Goal: Task Accomplishment & Management: Manage account settings

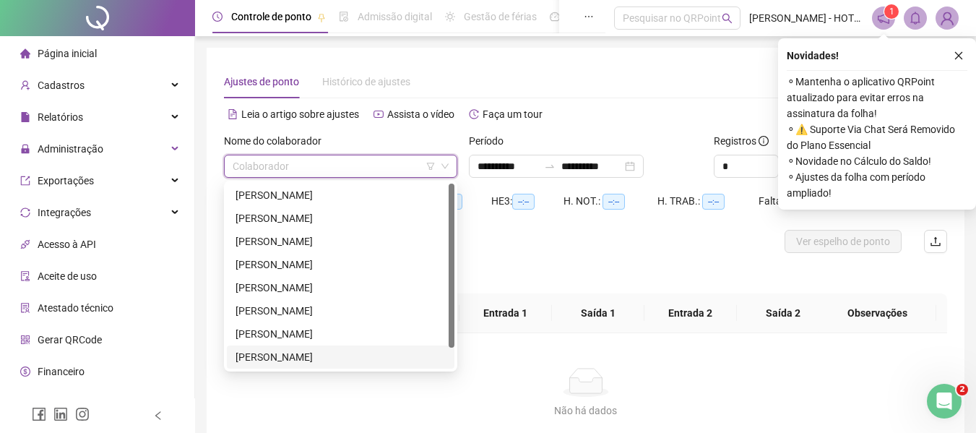
click at [362, 353] on div "[PERSON_NAME]" at bounding box center [341, 357] width 210 height 16
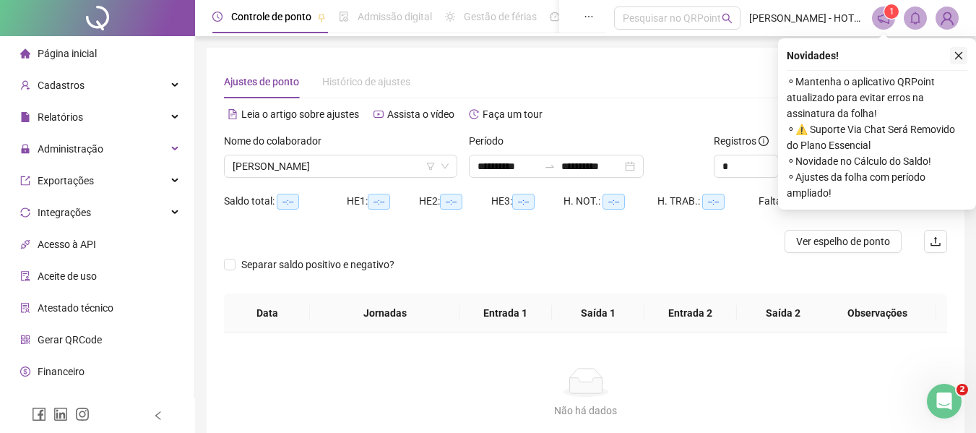
click at [958, 49] on button "button" at bounding box center [958, 55] width 17 height 17
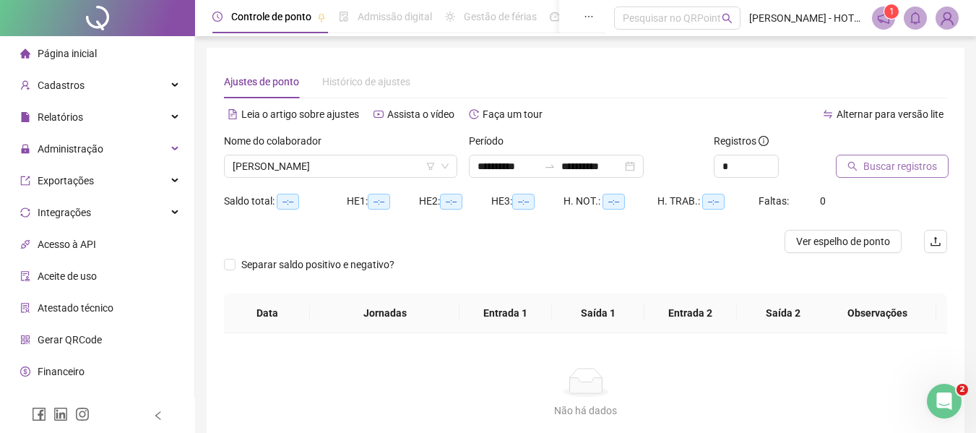
click at [900, 173] on div "Buscar registros" at bounding box center [891, 161] width 123 height 56
click at [900, 173] on span "Buscar registros" at bounding box center [901, 166] width 74 height 16
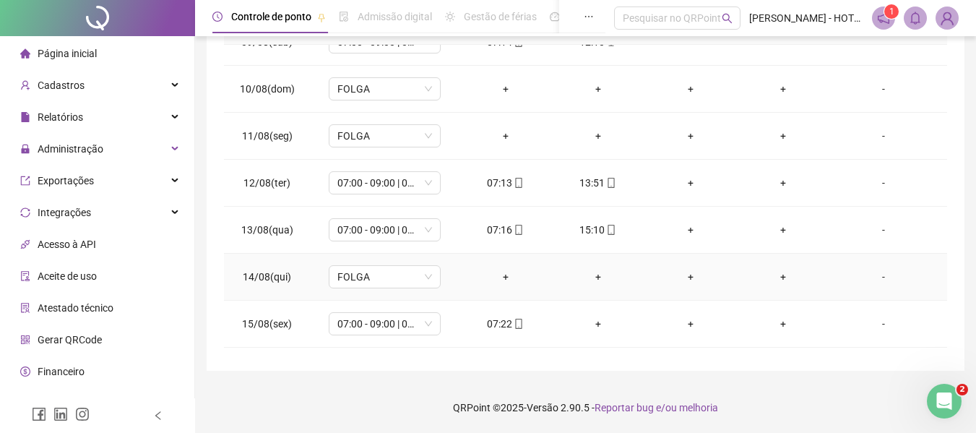
scroll to position [401, 0]
click at [686, 235] on div "+" at bounding box center [690, 231] width 69 height 16
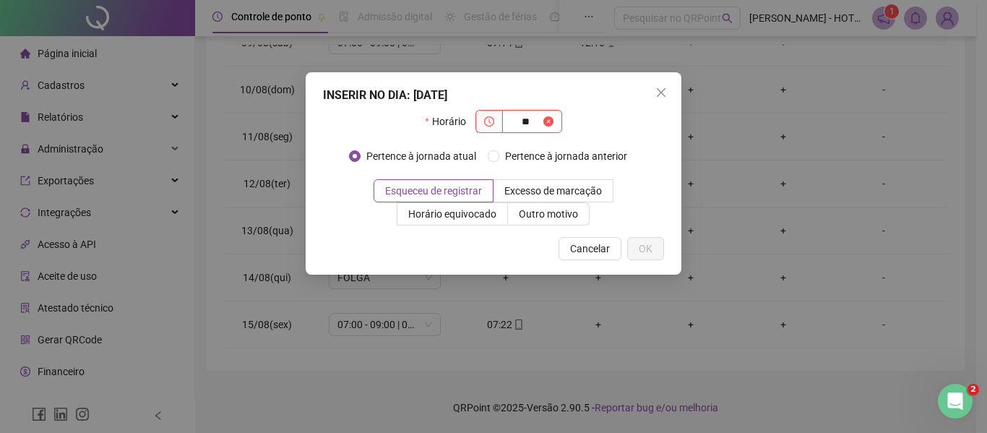
type input "*"
type input "*****"
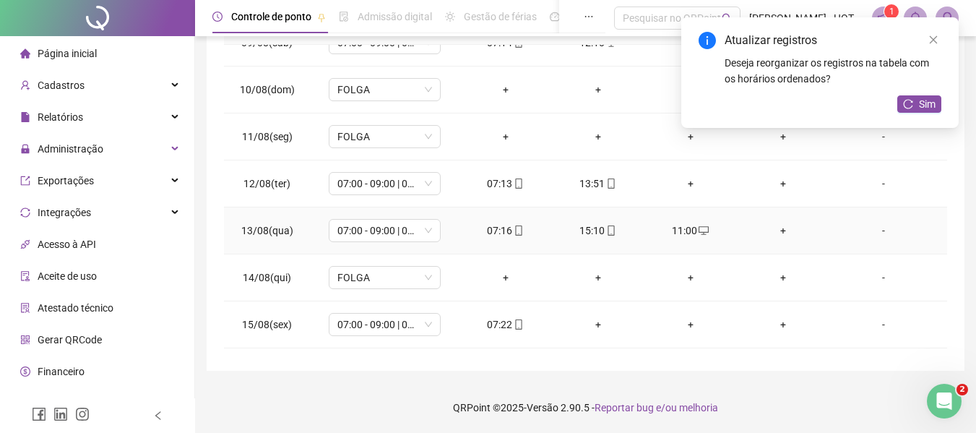
click at [770, 237] on div "+" at bounding box center [783, 231] width 69 height 16
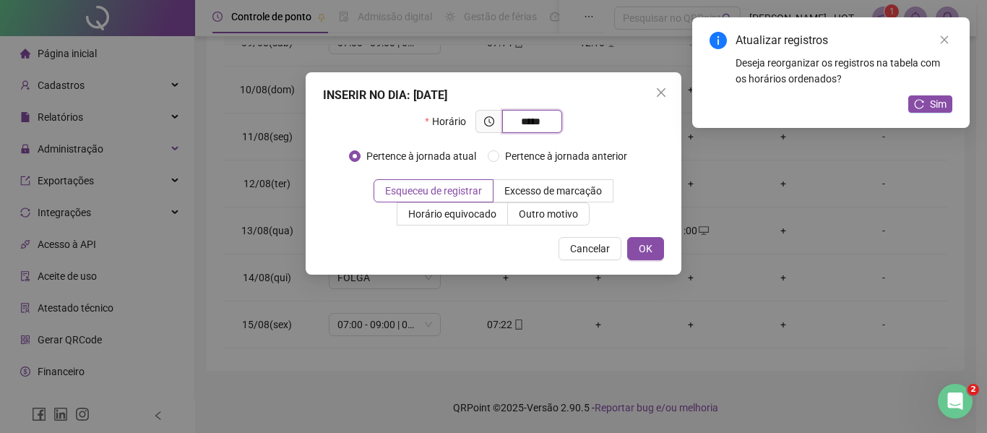
type input "*****"
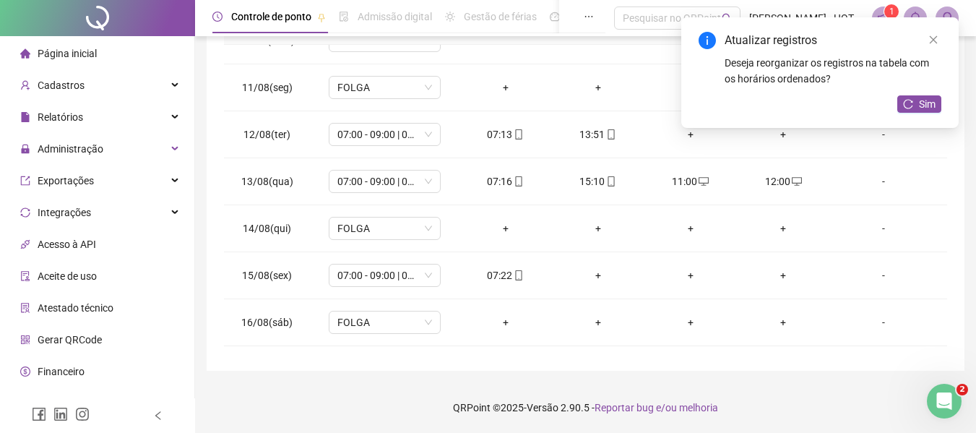
scroll to position [537, 0]
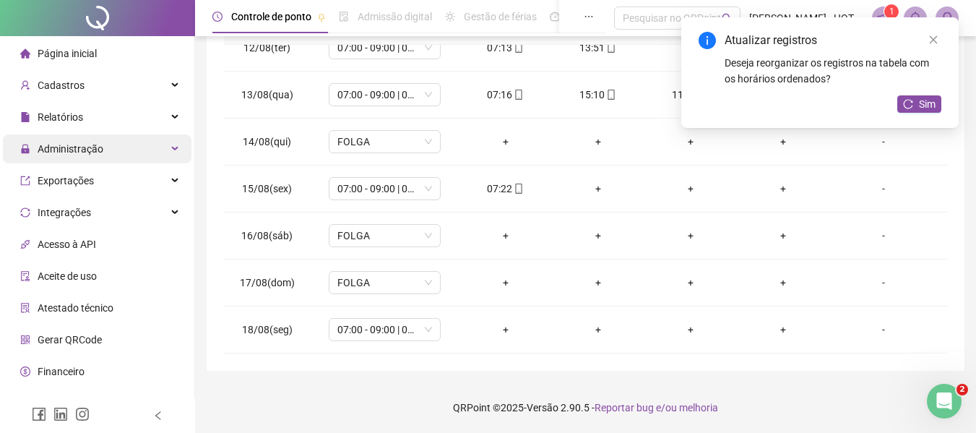
click at [119, 158] on div "Administração" at bounding box center [97, 148] width 189 height 29
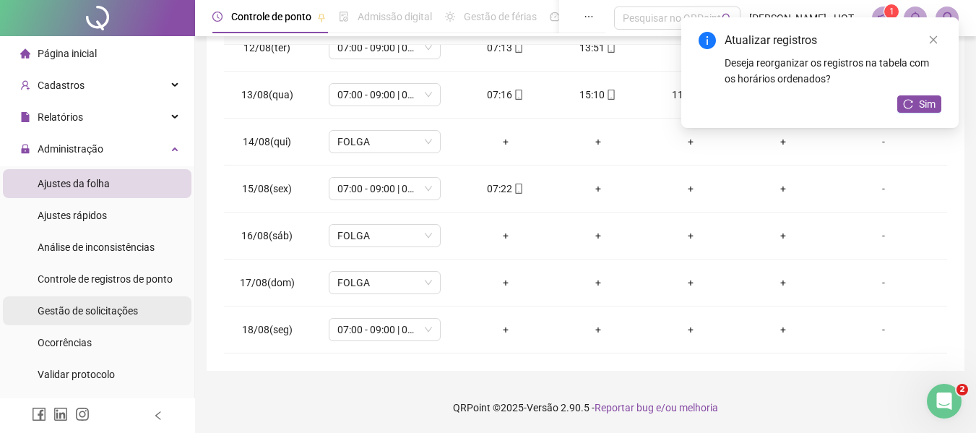
click at [121, 313] on span "Gestão de solicitações" at bounding box center [88, 311] width 100 height 12
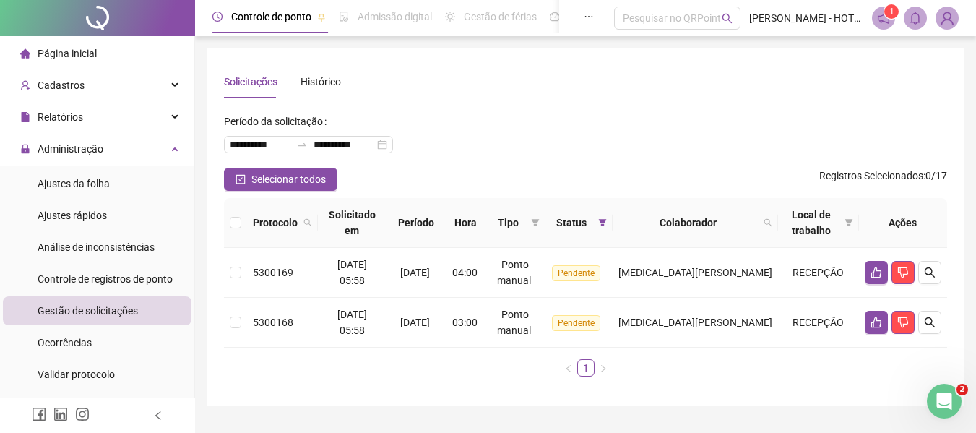
click at [228, 227] on th at bounding box center [235, 223] width 23 height 50
click at [878, 263] on button "button" at bounding box center [876, 272] width 23 height 23
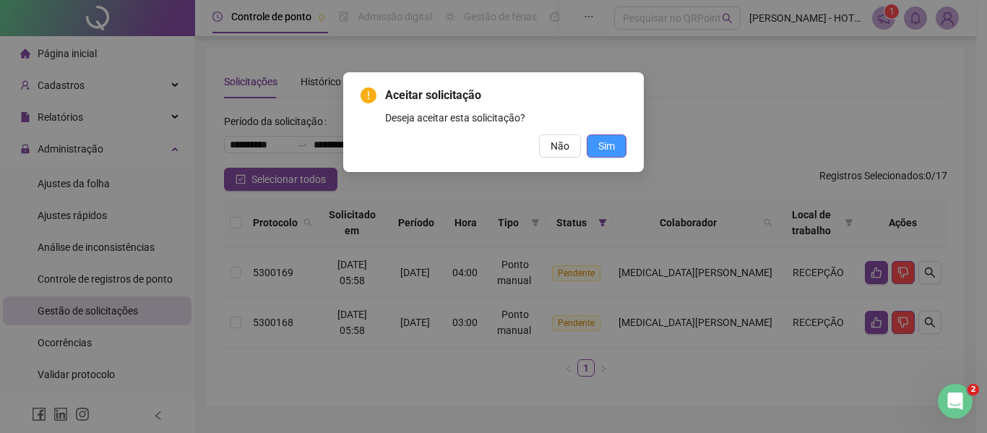
click at [610, 139] on span "Sim" at bounding box center [606, 146] width 17 height 16
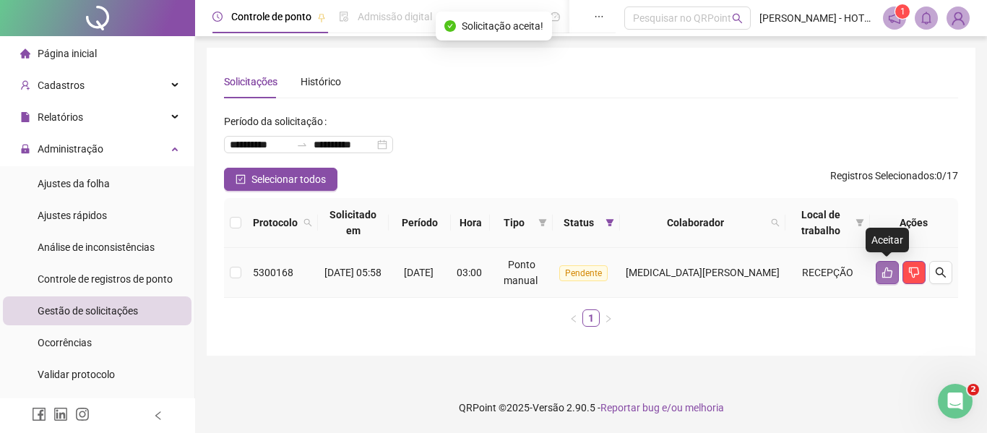
click at [890, 272] on icon "like" at bounding box center [888, 273] width 12 height 12
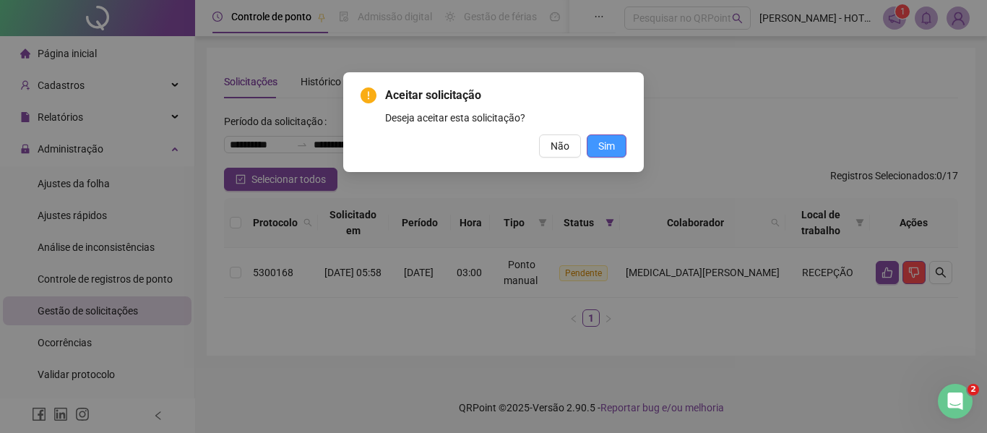
click at [598, 141] on button "Sim" at bounding box center [607, 145] width 40 height 23
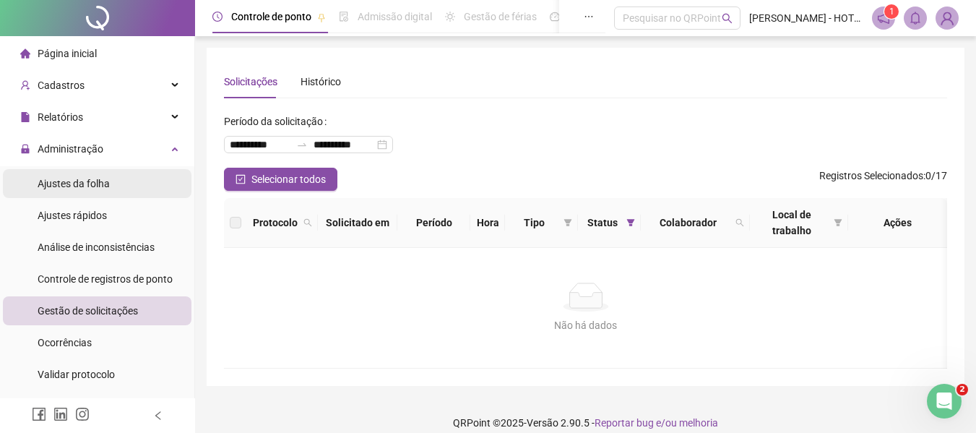
click at [109, 169] on li "Ajustes da folha" at bounding box center [97, 183] width 189 height 29
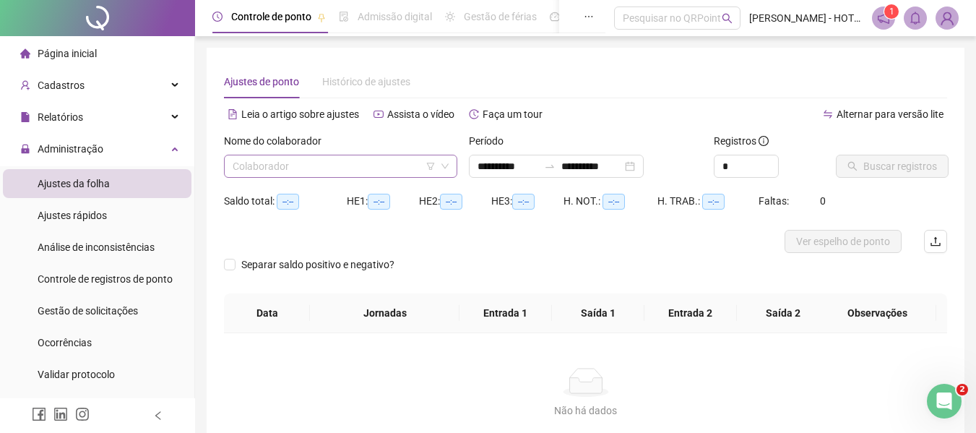
type input "**********"
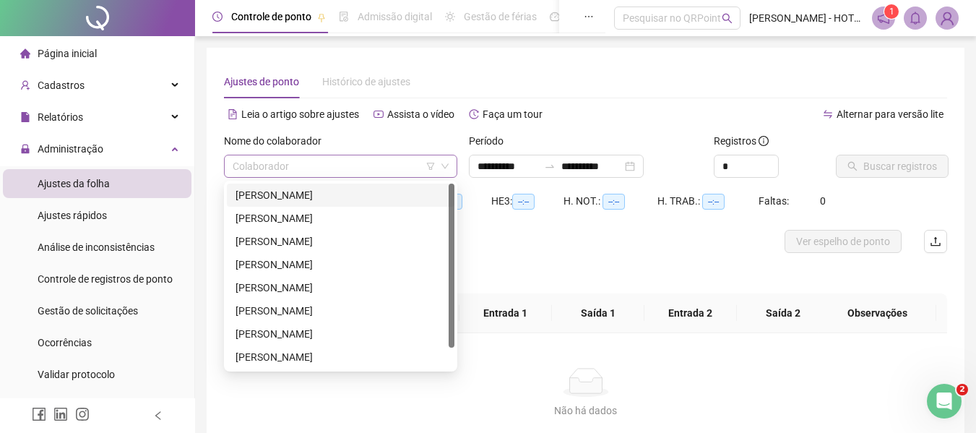
click at [377, 177] on div "Colaborador" at bounding box center [340, 166] width 233 height 23
click at [365, 197] on div "[PERSON_NAME]" at bounding box center [341, 195] width 210 height 16
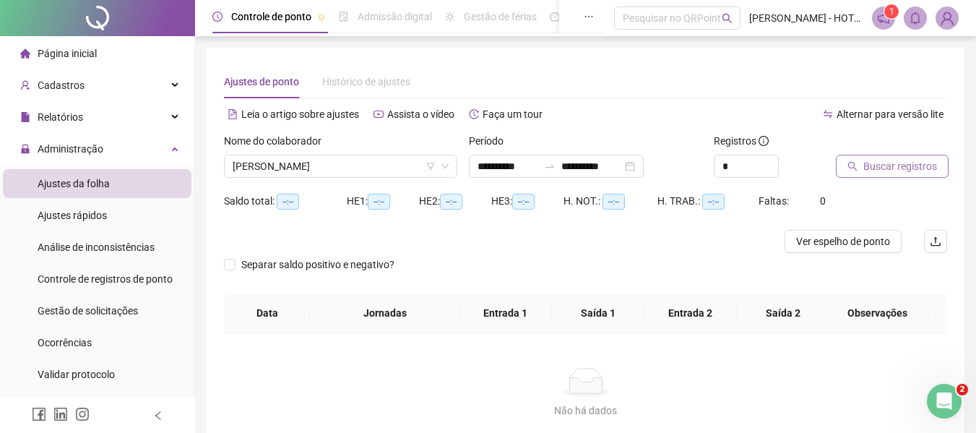
click at [877, 164] on span "Buscar registros" at bounding box center [901, 166] width 74 height 16
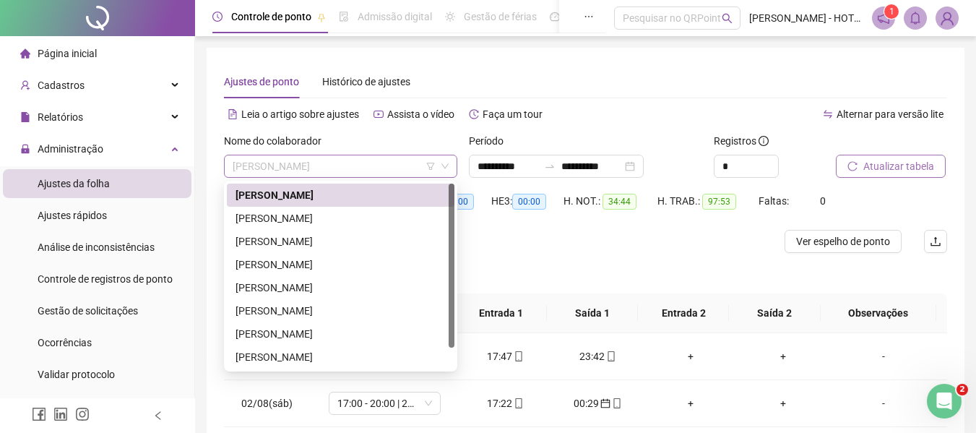
click at [374, 171] on span "[PERSON_NAME]" at bounding box center [341, 166] width 216 height 22
click at [366, 218] on div "[PERSON_NAME]" at bounding box center [341, 218] width 210 height 16
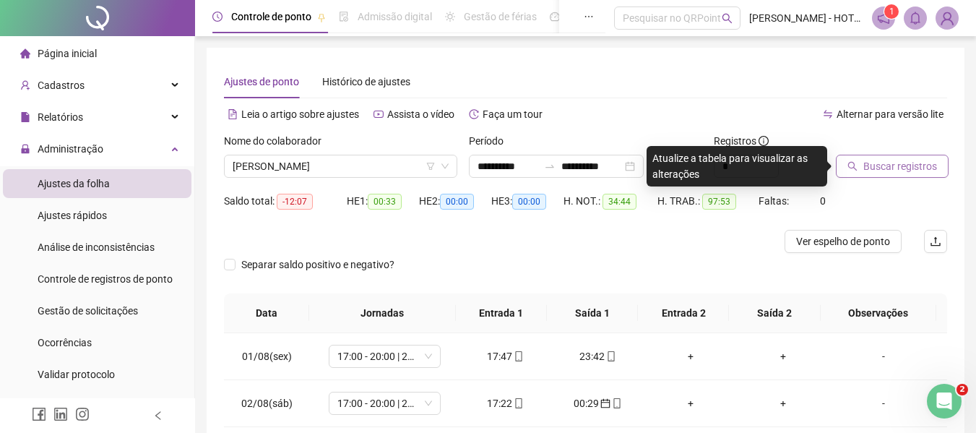
click at [882, 168] on span "Buscar registros" at bounding box center [901, 166] width 74 height 16
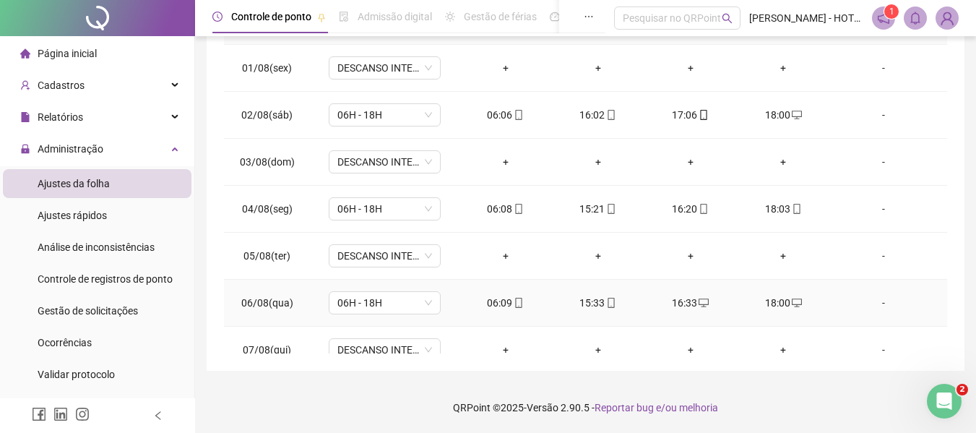
scroll to position [537, 0]
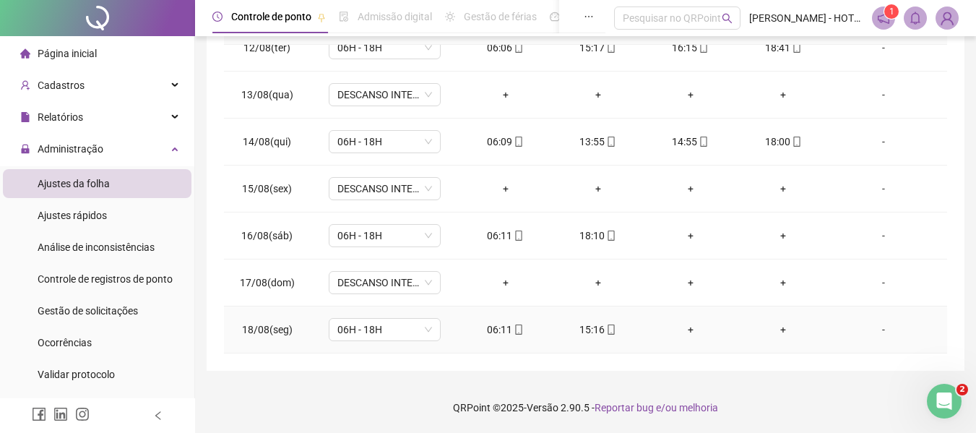
click at [685, 327] on div "+" at bounding box center [690, 330] width 69 height 16
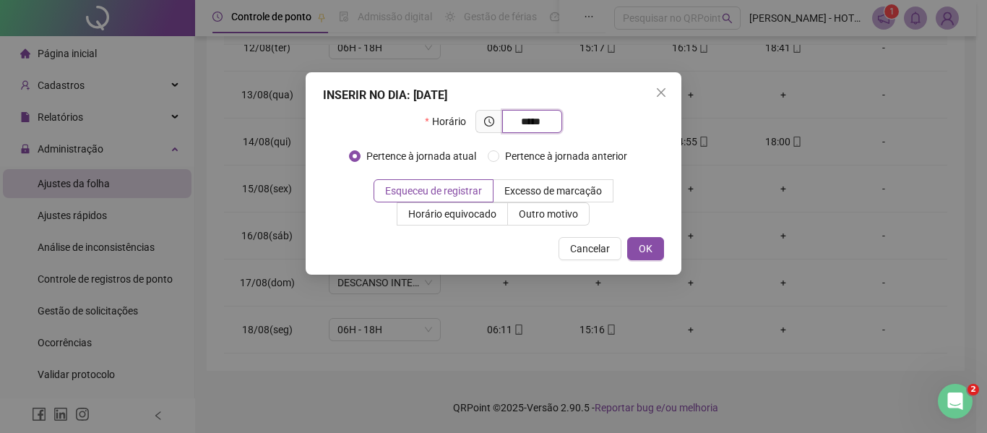
type input "*****"
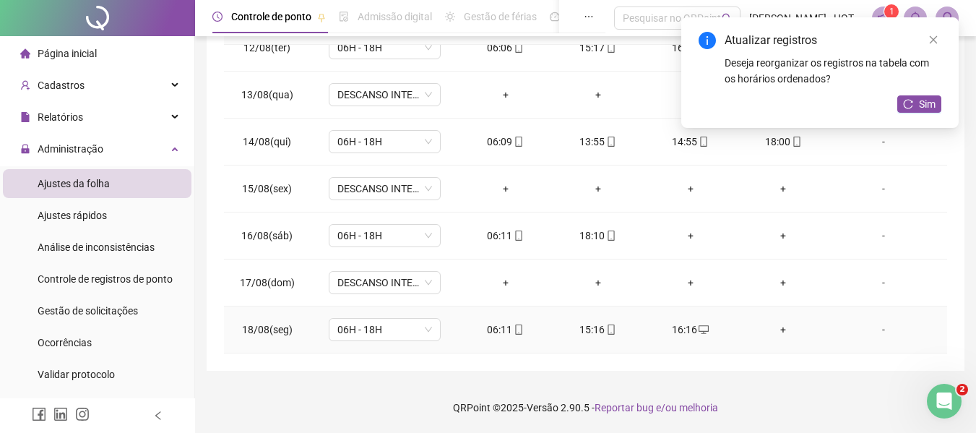
click at [773, 331] on div "+" at bounding box center [783, 330] width 69 height 16
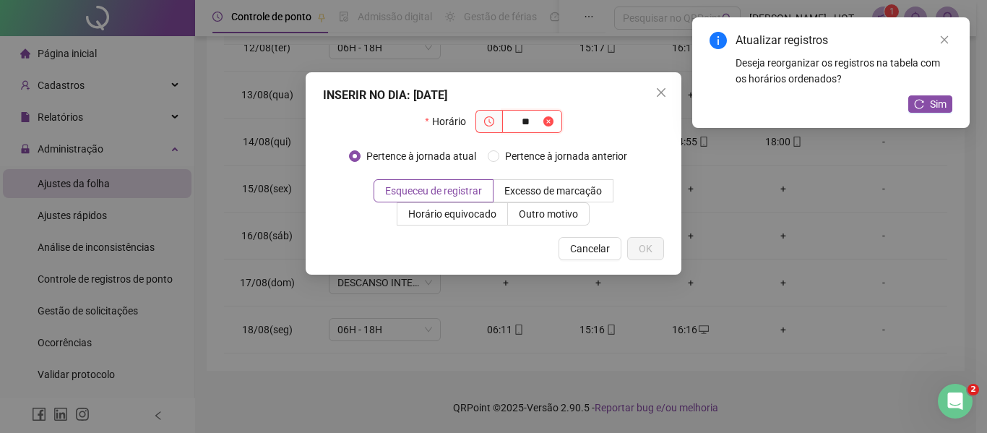
type input "*"
type input "*****"
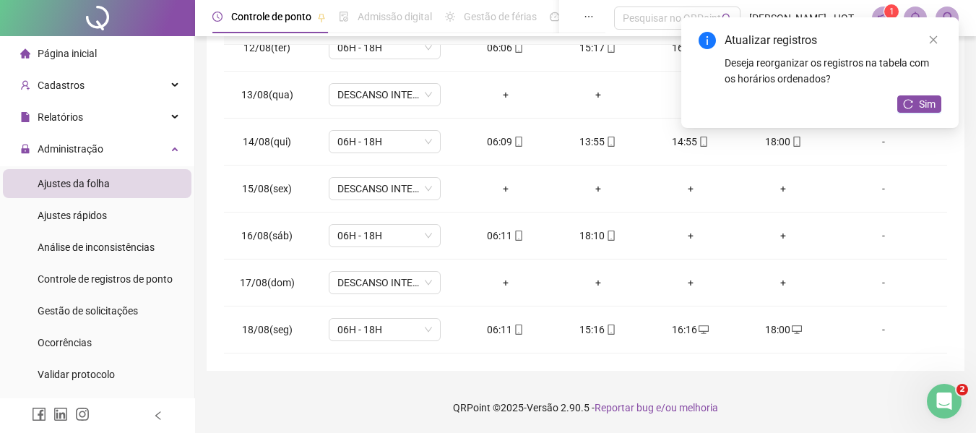
drag, startPoint x: 914, startPoint y: 113, endPoint x: 926, endPoint y: 83, distance: 32.5
click at [926, 83] on div "Atualizar registros Deseja reorganizar os registros na tabela com os horários o…" at bounding box center [819, 72] width 277 height 111
click at [929, 105] on span "Sim" at bounding box center [927, 104] width 17 height 16
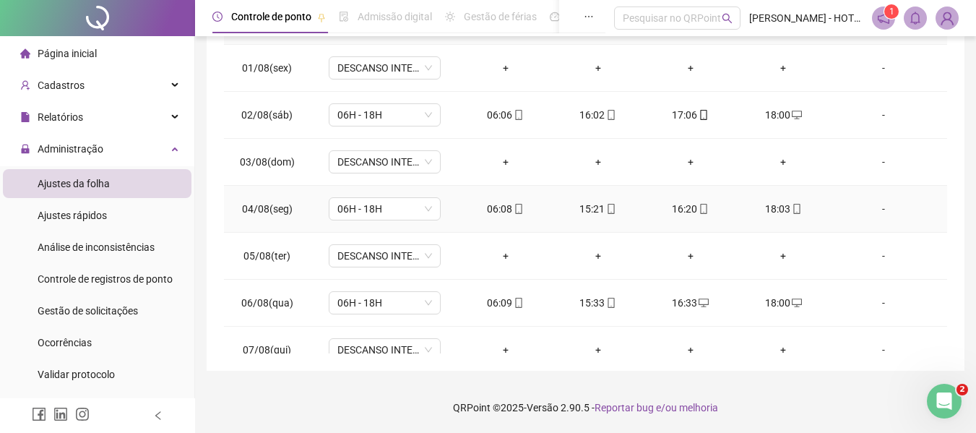
scroll to position [0, 0]
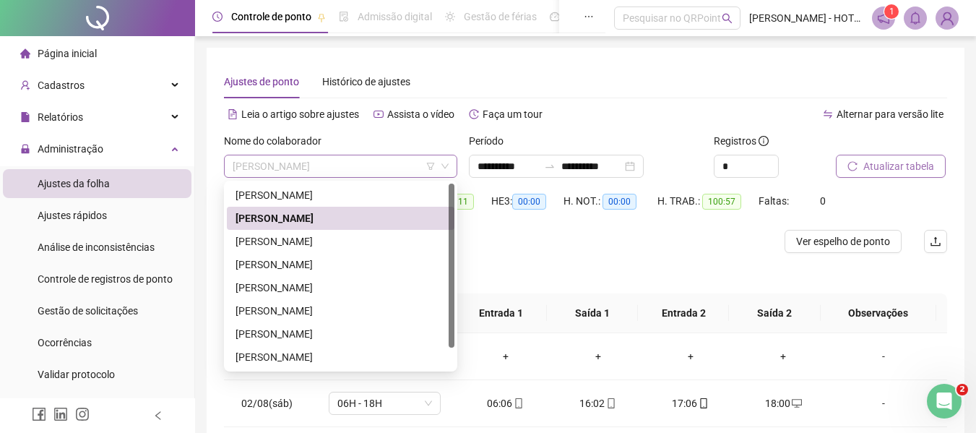
click at [338, 165] on span "[PERSON_NAME]" at bounding box center [341, 166] width 216 height 22
click at [343, 232] on div "[PERSON_NAME]" at bounding box center [341, 241] width 228 height 23
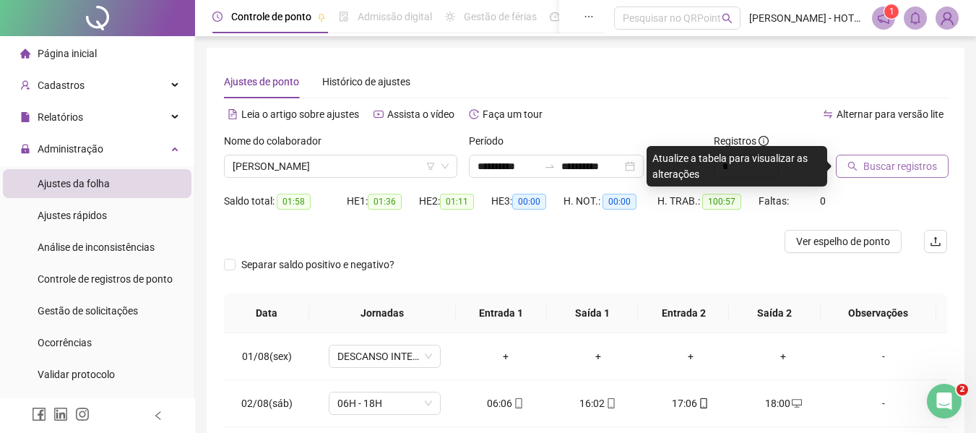
click at [895, 176] on button "Buscar registros" at bounding box center [892, 166] width 113 height 23
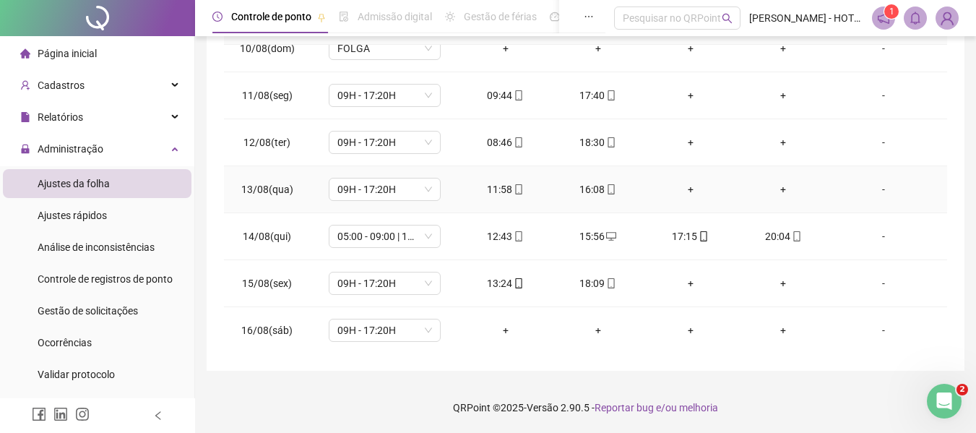
scroll to position [537, 0]
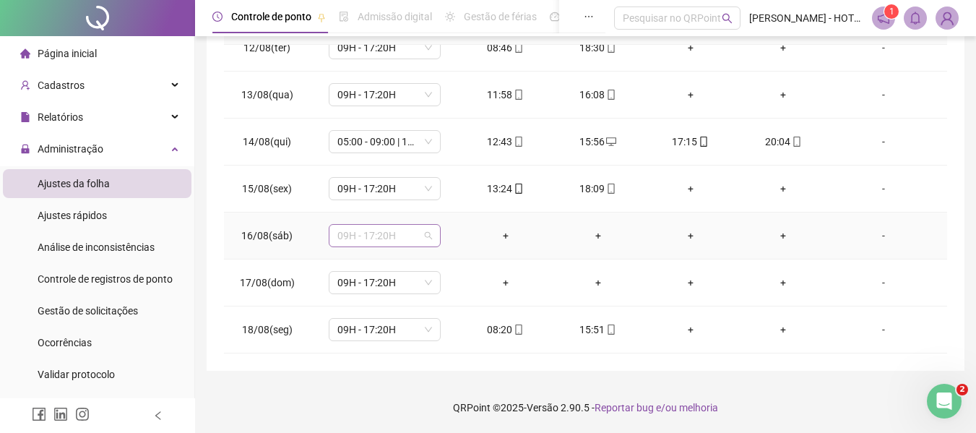
click at [406, 241] on span "09H - 17:20H" at bounding box center [384, 236] width 95 height 22
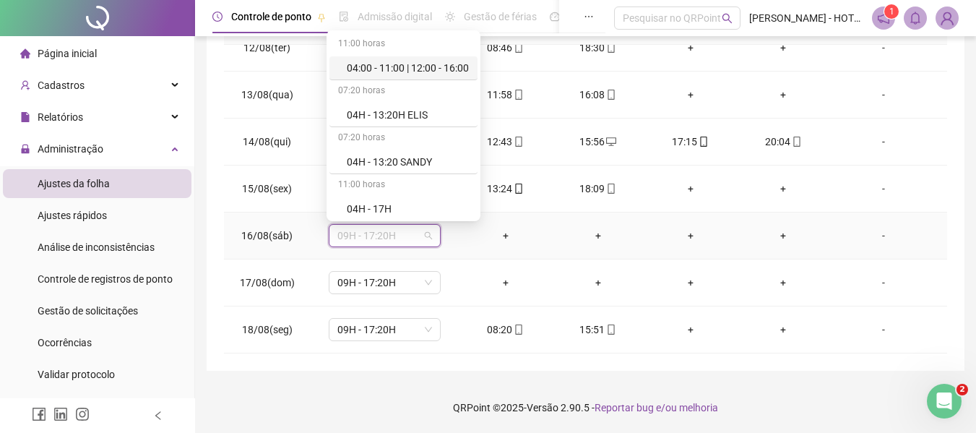
type input "*"
click at [405, 217] on div "Folga" at bounding box center [390, 209] width 121 height 24
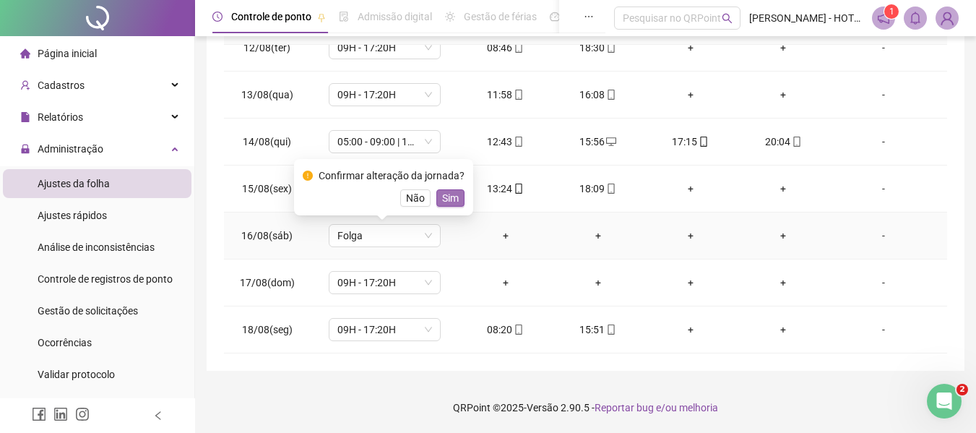
drag, startPoint x: 449, startPoint y: 207, endPoint x: 449, endPoint y: 193, distance: 13.7
click at [449, 193] on div "Confirmar alteração da jornada? Não Sim" at bounding box center [383, 187] width 179 height 56
click at [449, 193] on span "Sim" at bounding box center [450, 198] width 17 height 16
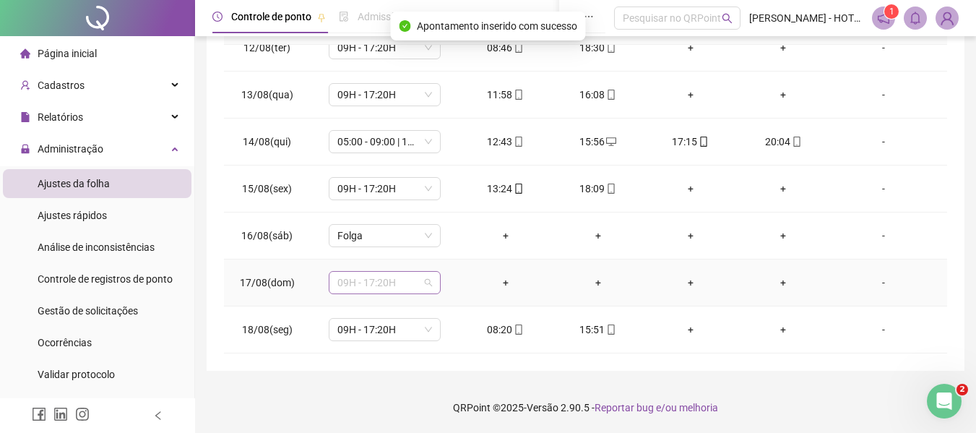
click at [401, 291] on span "09H - 17:20H" at bounding box center [384, 283] width 95 height 22
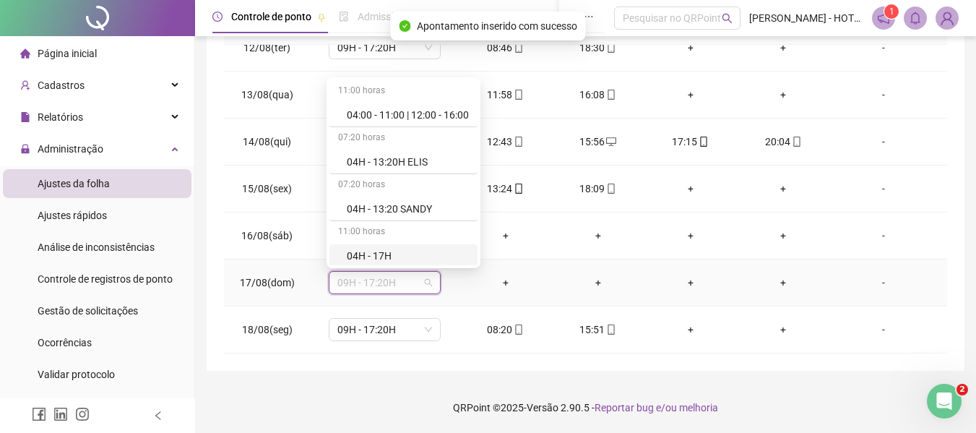
type input "*"
click at [390, 256] on div "Folga" at bounding box center [394, 256] width 95 height 16
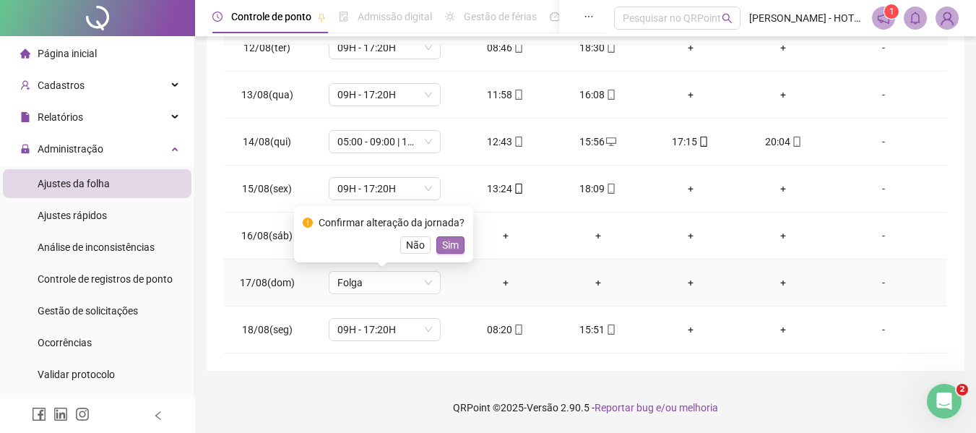
click at [449, 242] on span "Sim" at bounding box center [450, 245] width 17 height 16
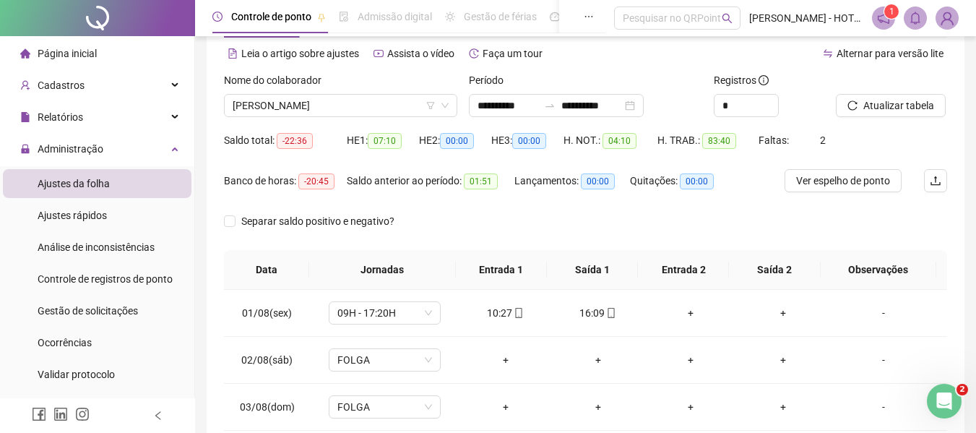
scroll to position [0, 0]
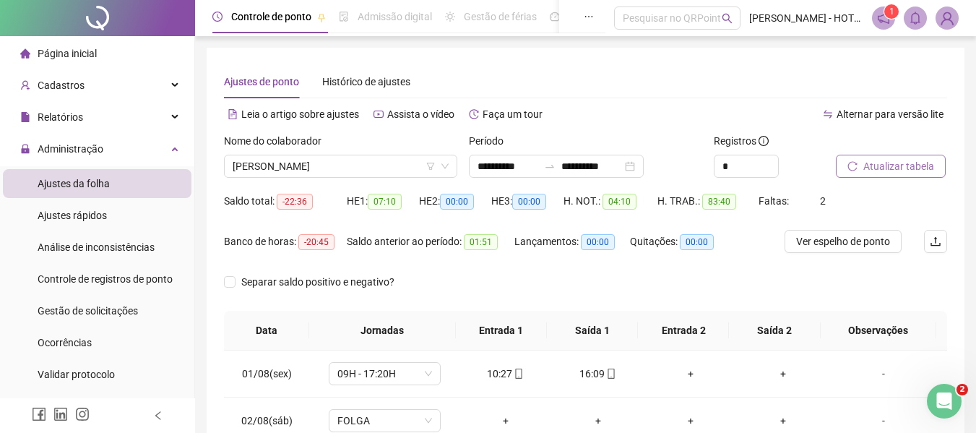
click at [918, 164] on span "Atualizar tabela" at bounding box center [899, 166] width 71 height 16
click at [300, 176] on span "[PERSON_NAME]" at bounding box center [341, 166] width 216 height 22
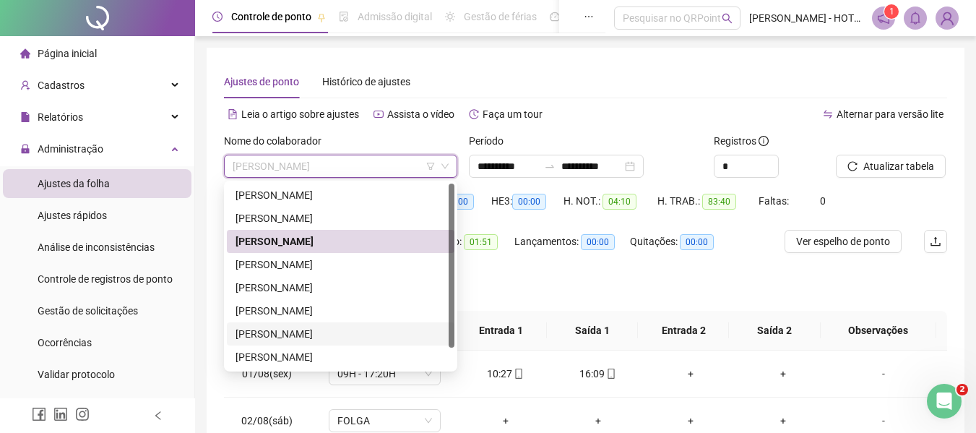
click at [319, 335] on div "[PERSON_NAME]" at bounding box center [341, 334] width 210 height 16
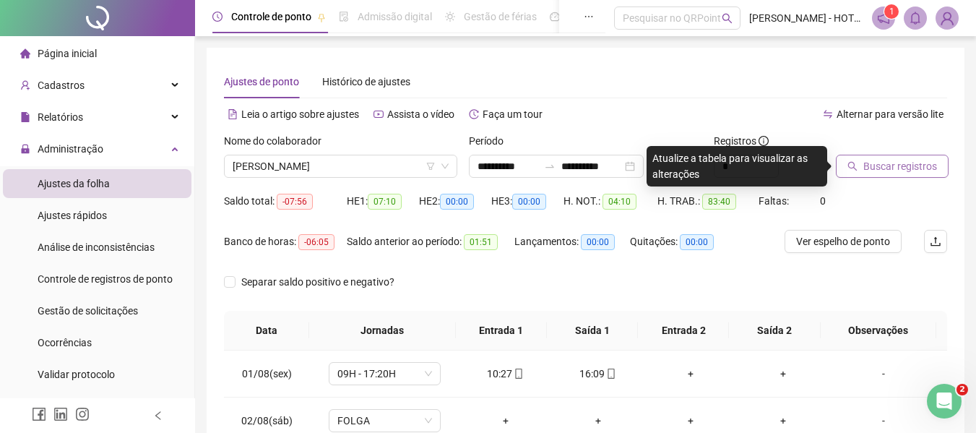
click at [889, 170] on span "Buscar registros" at bounding box center [901, 166] width 74 height 16
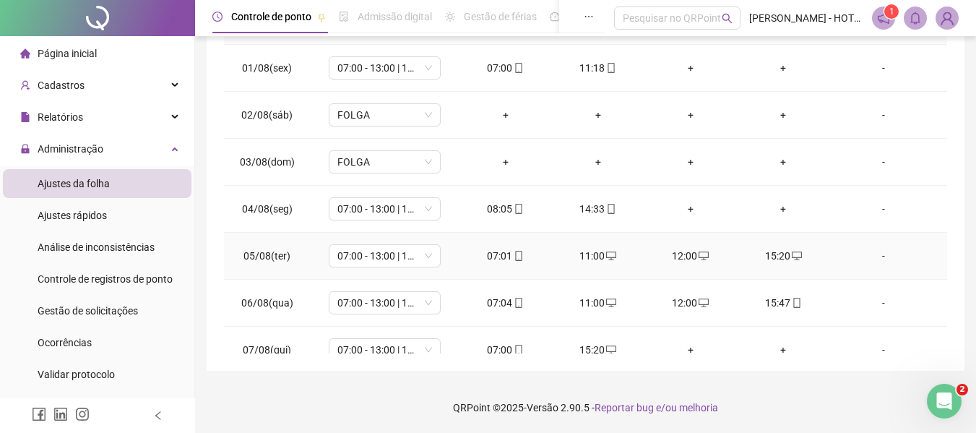
scroll to position [537, 0]
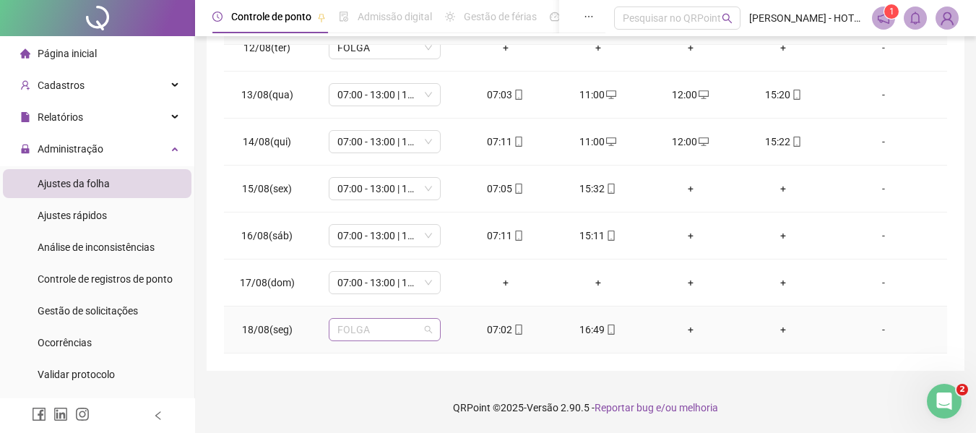
click at [422, 331] on span "FOLGA" at bounding box center [384, 330] width 95 height 22
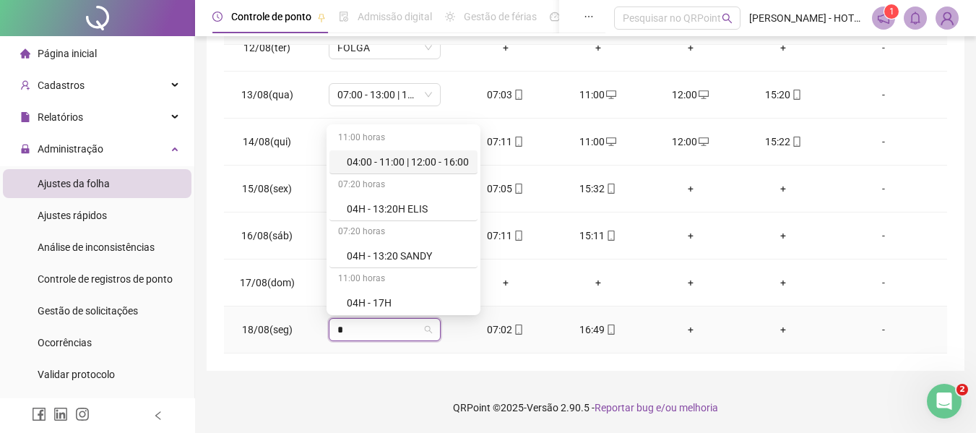
type input "**"
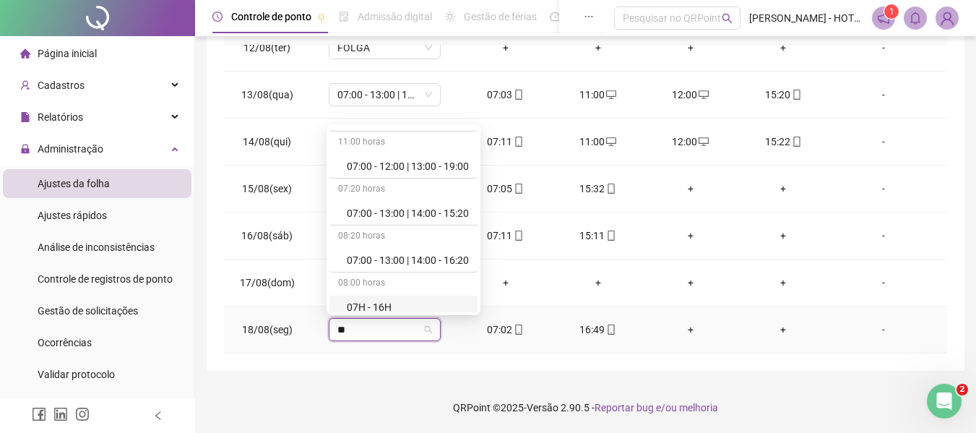
scroll to position [132, 0]
click at [430, 218] on div "07:00 - 13:00 | 14:00 - 15:20" at bounding box center [408, 218] width 122 height 16
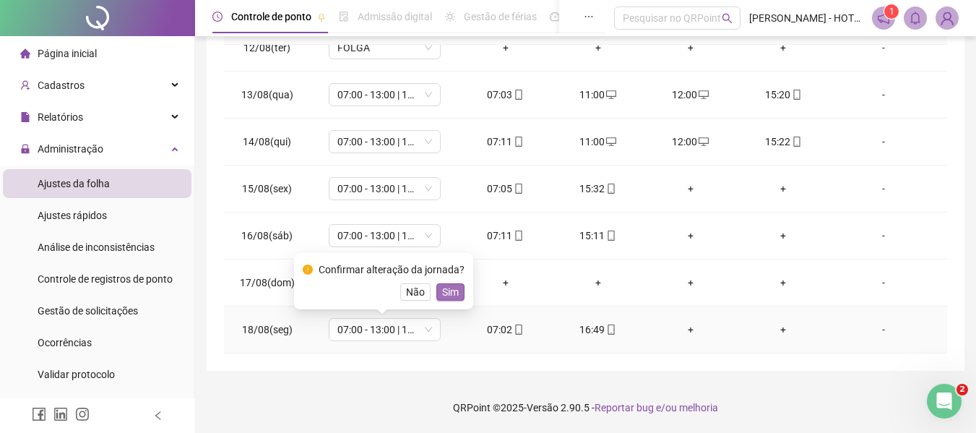
click at [442, 296] on span "Sim" at bounding box center [450, 292] width 17 height 16
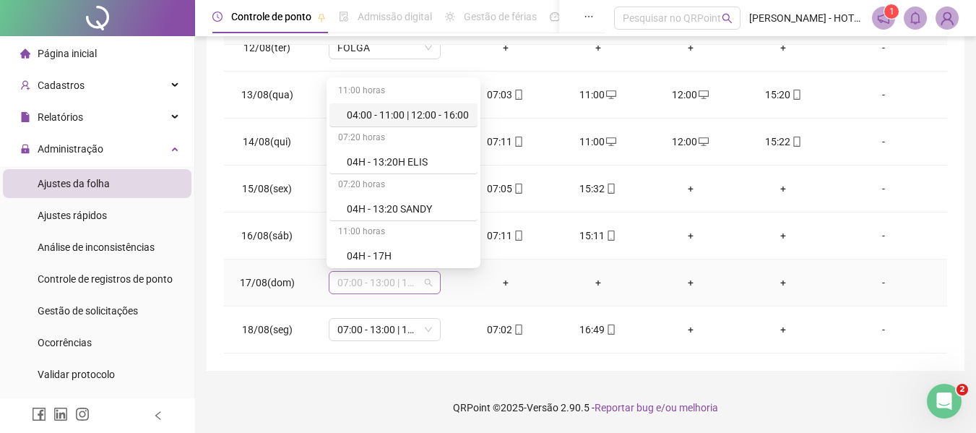
click at [398, 273] on span "07:00 - 13:00 | 14:00 - 15:20" at bounding box center [384, 283] width 95 height 22
type input "*"
click at [423, 257] on div "Folga" at bounding box center [394, 256] width 95 height 16
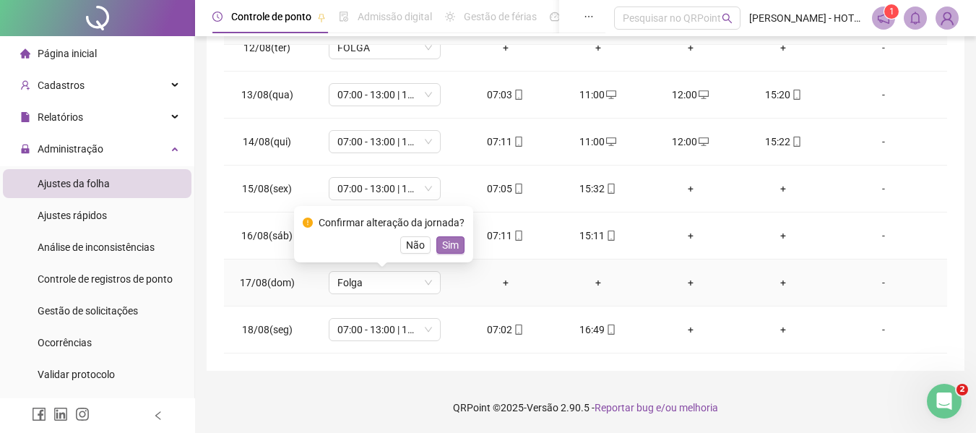
click at [449, 244] on span "Sim" at bounding box center [450, 245] width 17 height 16
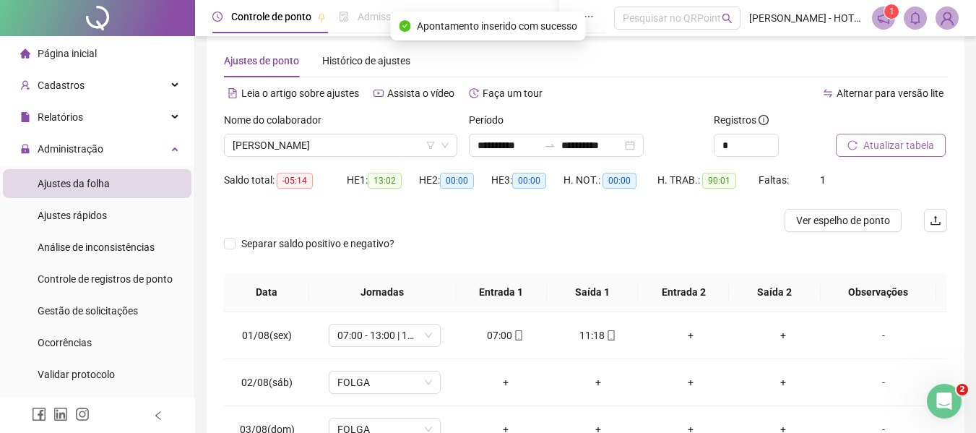
scroll to position [17, 0]
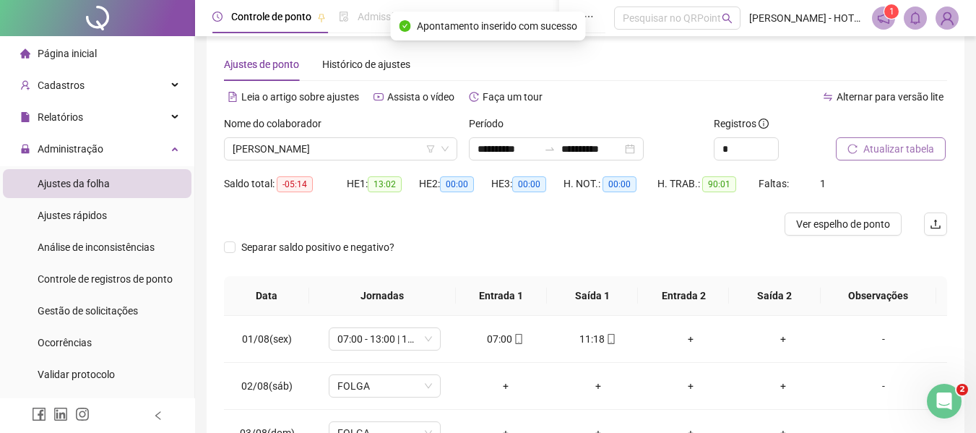
click at [892, 156] on span "Atualizar tabela" at bounding box center [899, 149] width 71 height 16
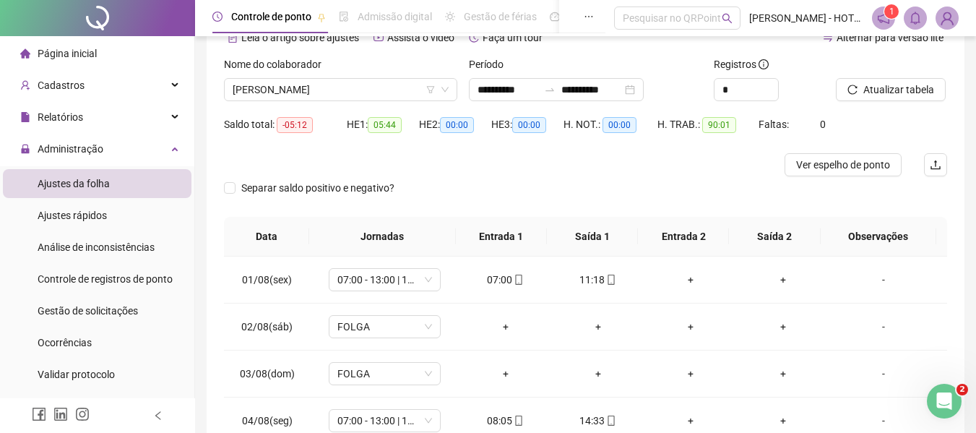
scroll to position [75, 0]
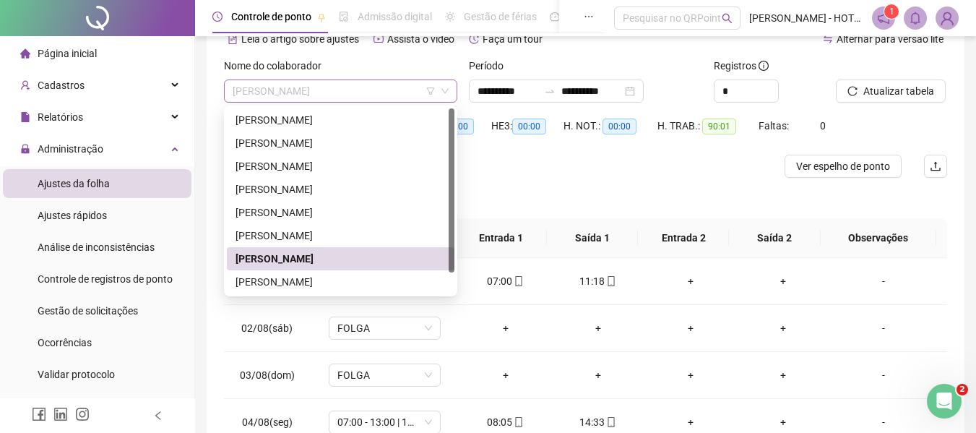
click at [340, 95] on span "[PERSON_NAME]" at bounding box center [341, 91] width 216 height 22
click at [346, 282] on div "[PERSON_NAME]" at bounding box center [341, 282] width 210 height 16
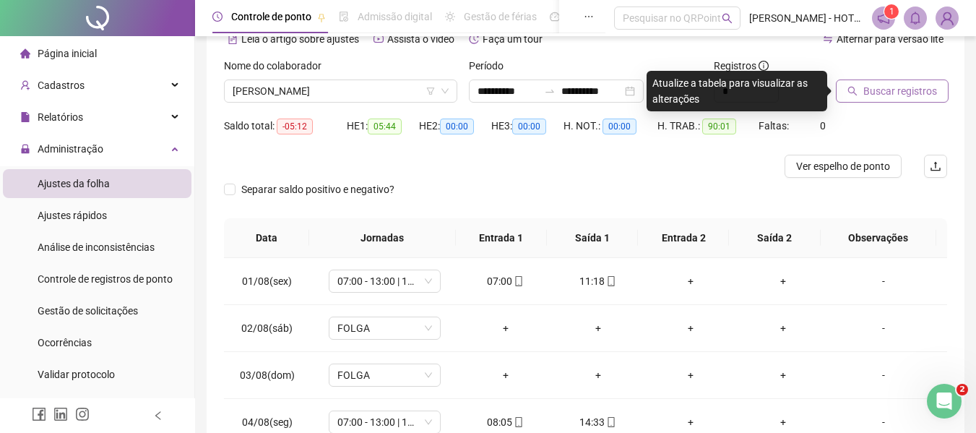
click at [900, 92] on span "Buscar registros" at bounding box center [901, 91] width 74 height 16
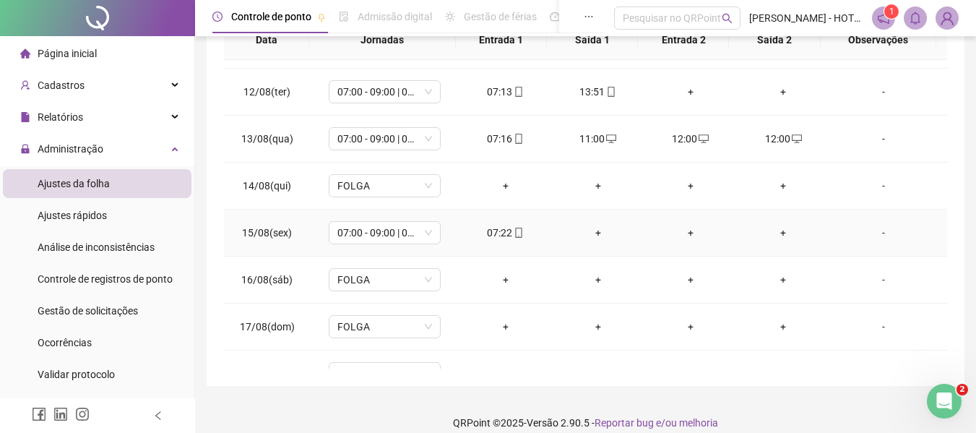
scroll to position [537, 0]
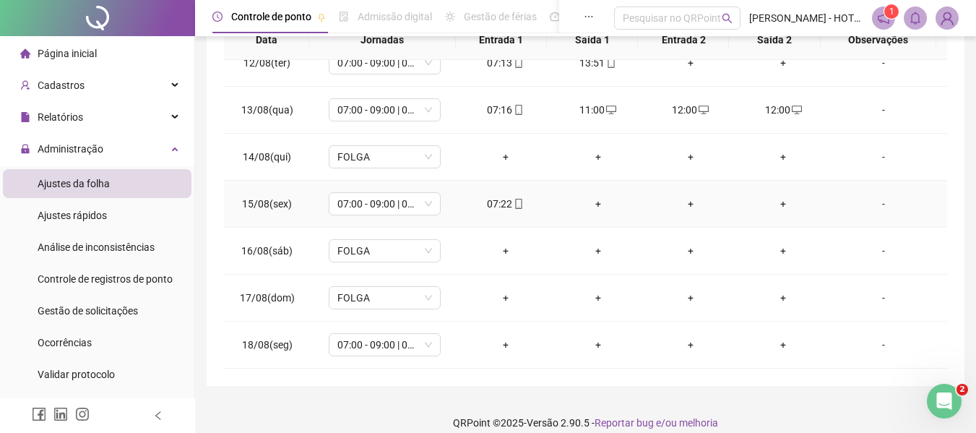
click at [594, 203] on div "+" at bounding box center [598, 204] width 69 height 16
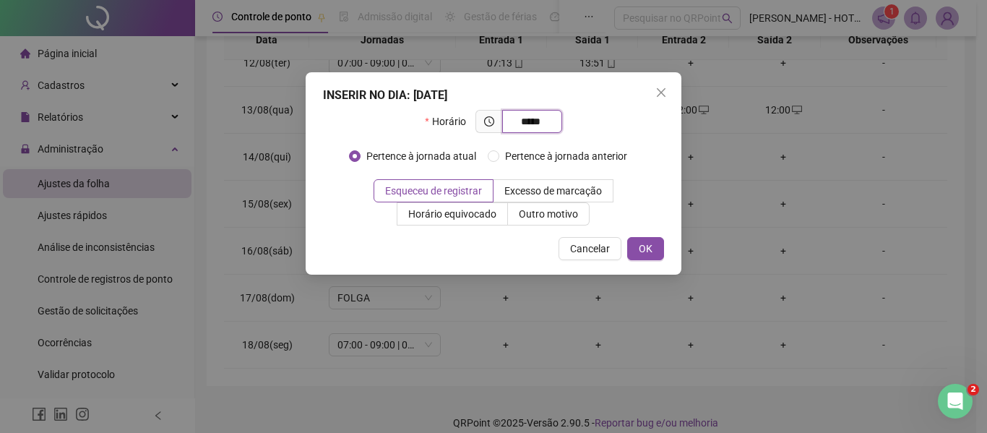
type input "*****"
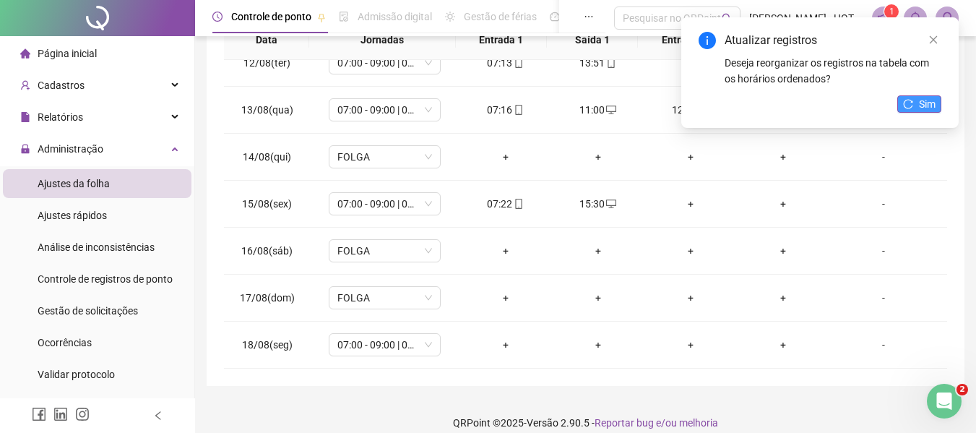
click at [917, 109] on button "Sim" at bounding box center [920, 103] width 44 height 17
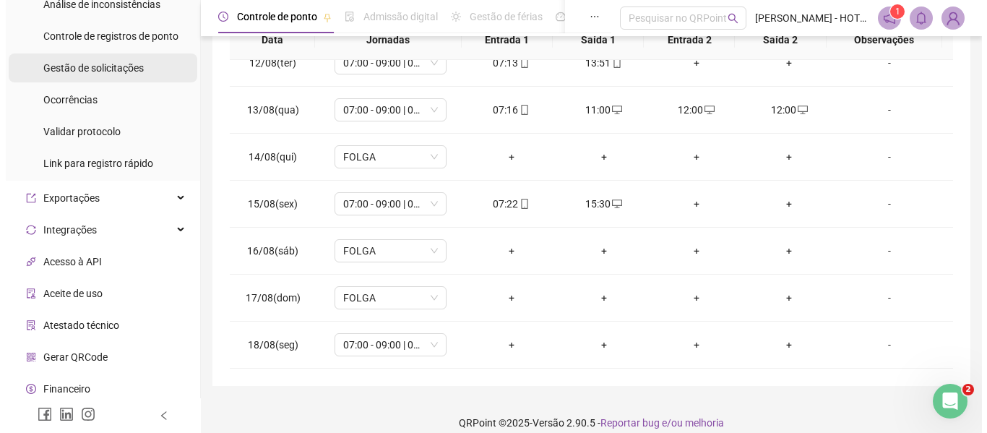
scroll to position [280, 0]
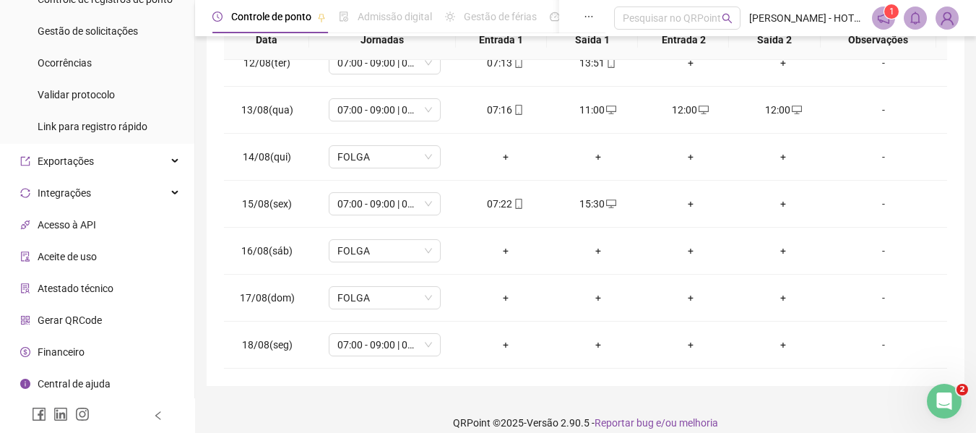
click at [87, 322] on span "Gerar QRCode" at bounding box center [70, 320] width 64 height 12
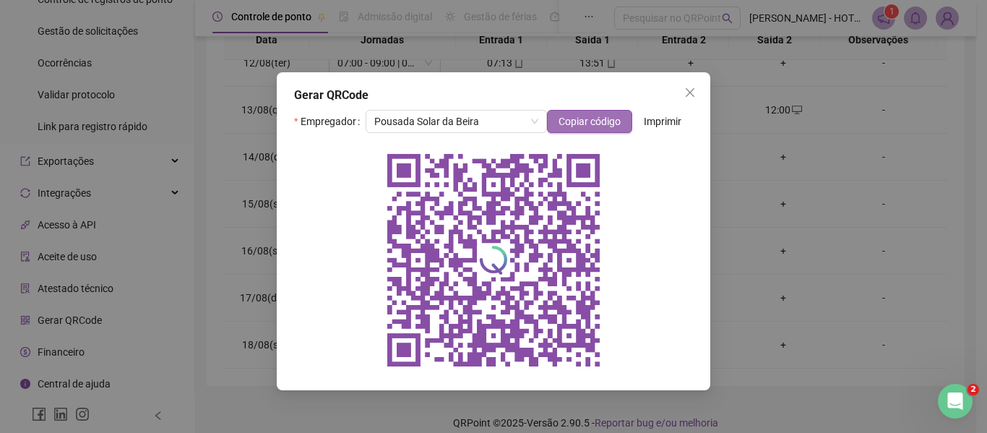
click at [572, 116] on span "Copiar código" at bounding box center [590, 121] width 62 height 16
